Goal: Information Seeking & Learning: Learn about a topic

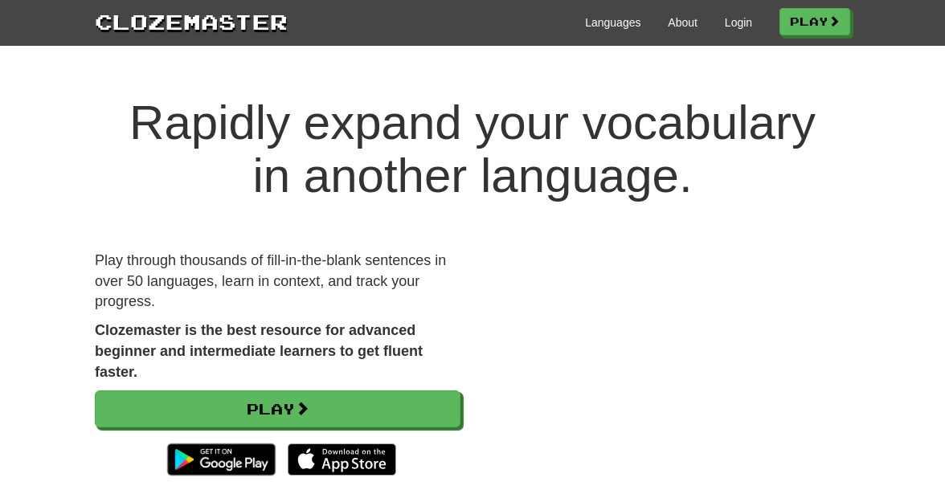
click at [733, 6] on div "Languages About Login Play" at bounding box center [569, 21] width 563 height 30
click at [729, 27] on link "Login" at bounding box center [738, 22] width 27 height 16
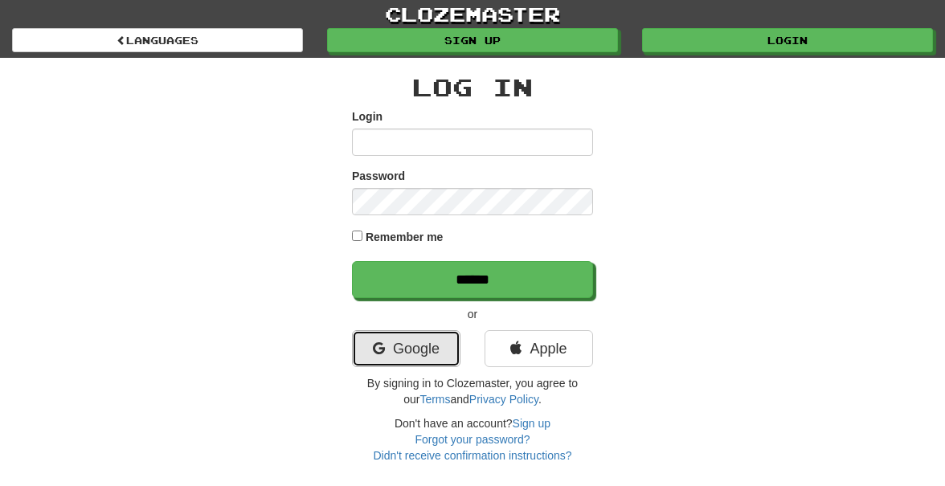
click at [398, 352] on link "Google" at bounding box center [406, 348] width 109 height 37
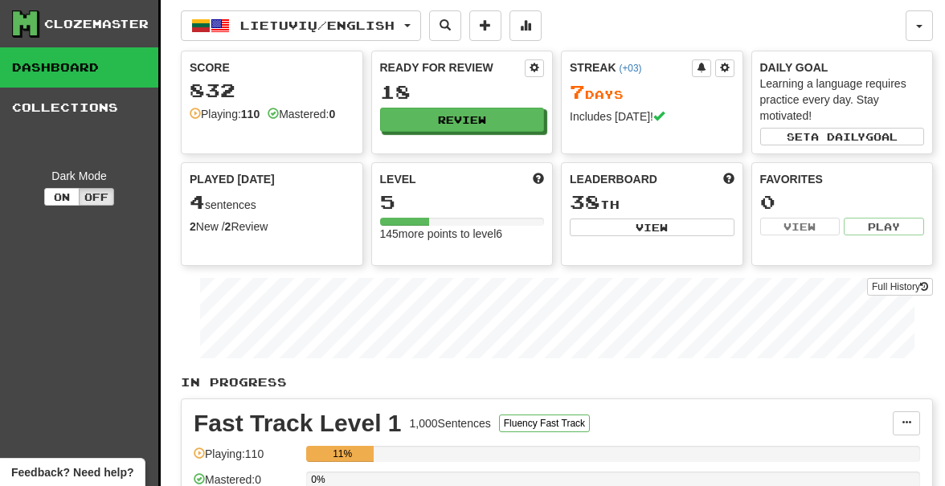
click at [614, 93] on div "7 Day s" at bounding box center [652, 92] width 165 height 21
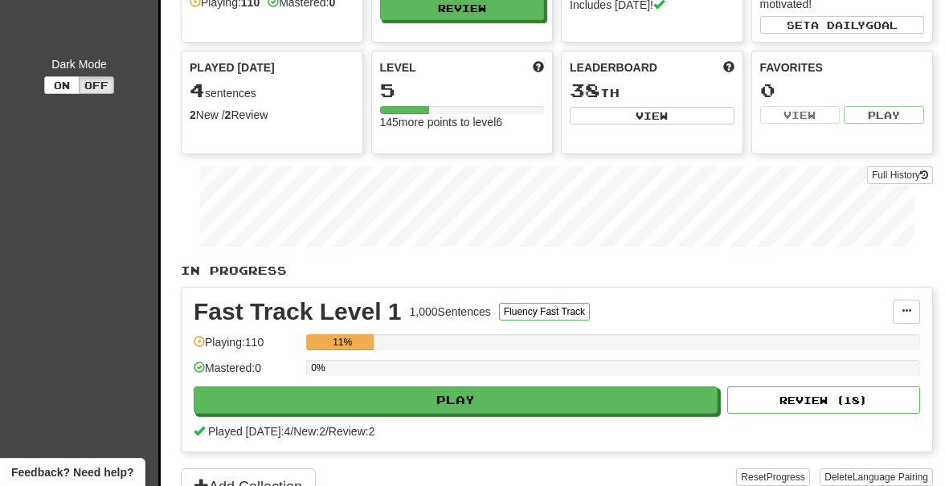
scroll to position [128, 0]
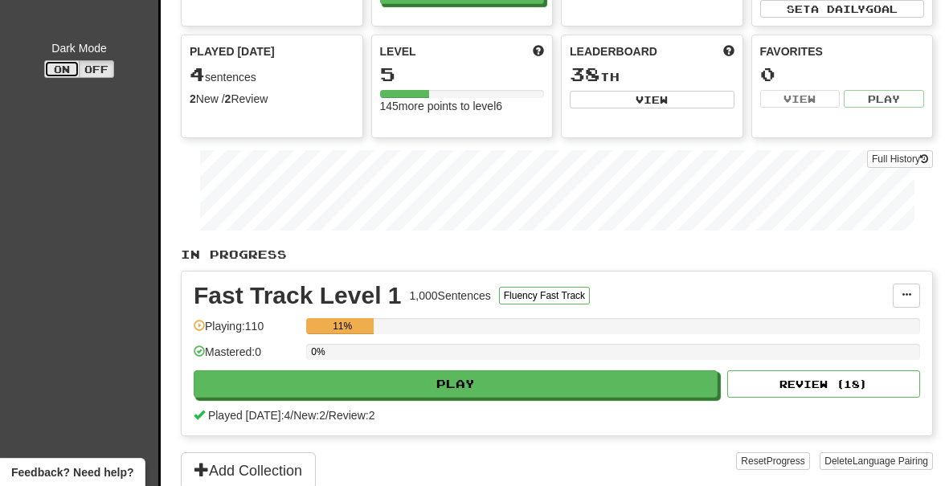
click at [64, 76] on button "On" at bounding box center [61, 69] width 35 height 18
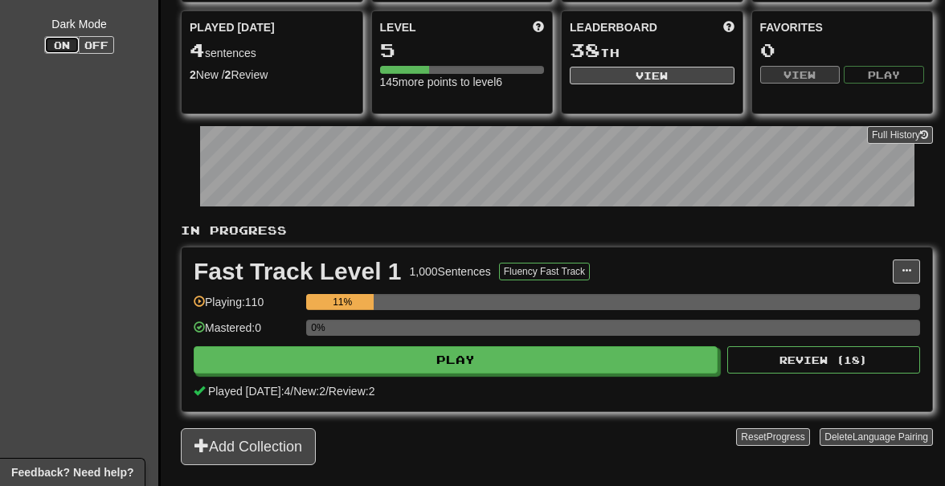
scroll to position [161, 0]
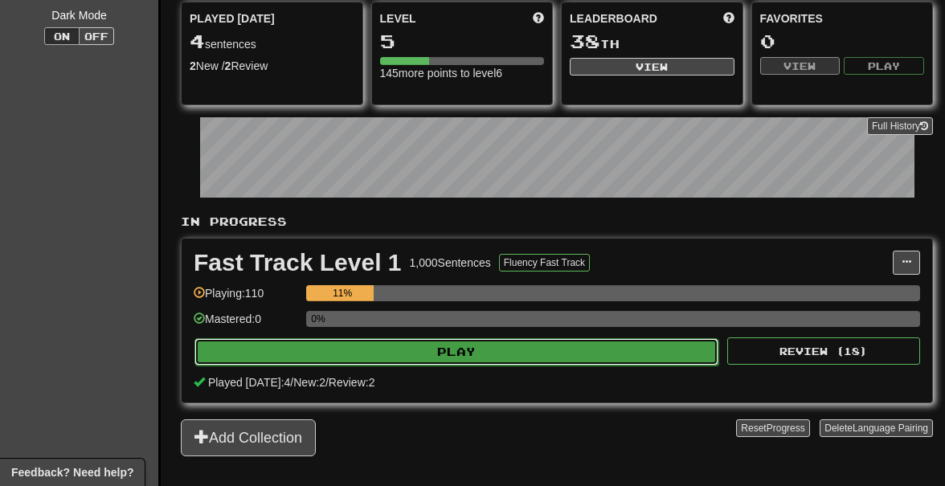
click at [412, 350] on button "Play" at bounding box center [457, 351] width 524 height 27
select select "**"
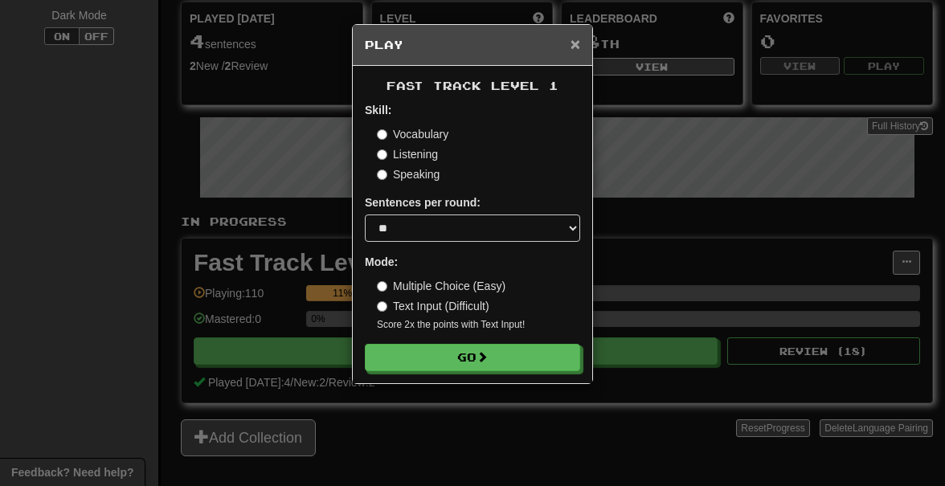
click at [571, 48] on span "×" at bounding box center [576, 44] width 10 height 18
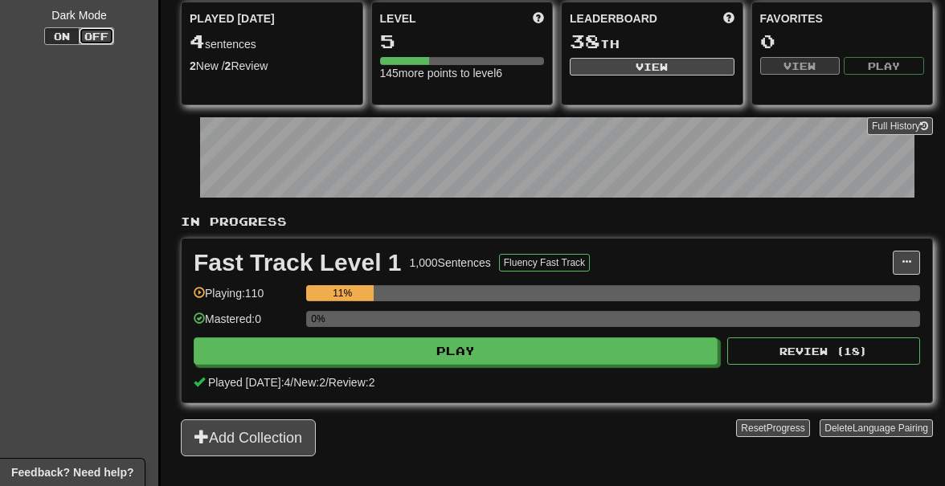
click at [103, 39] on button "Off" at bounding box center [96, 36] width 35 height 18
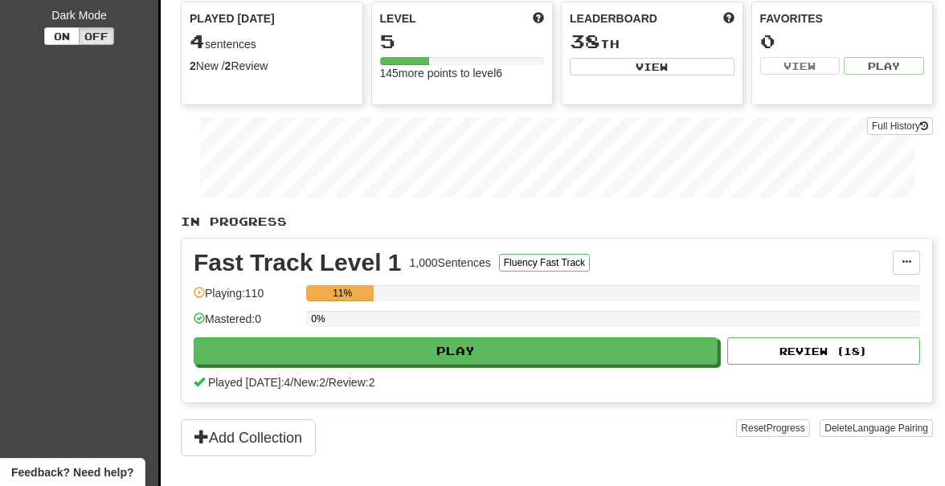
click at [350, 220] on p "In Progress" at bounding box center [557, 222] width 752 height 16
